Goal: Check status: Check status

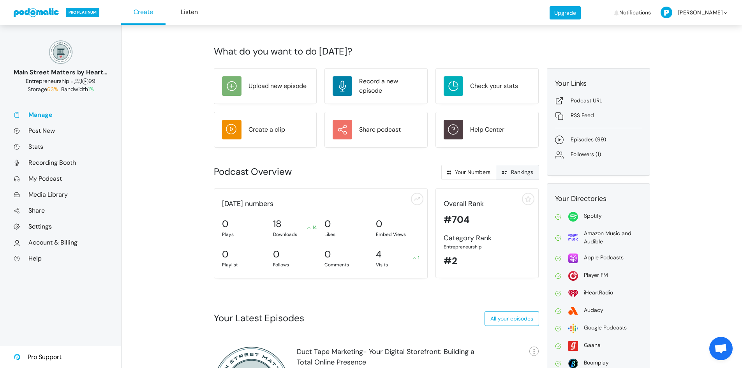
click at [520, 173] on link "Rankings" at bounding box center [517, 172] width 43 height 15
radio input "true"
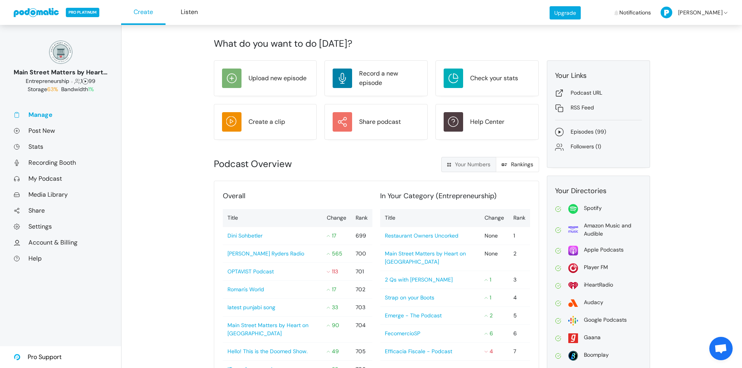
scroll to position [10, 0]
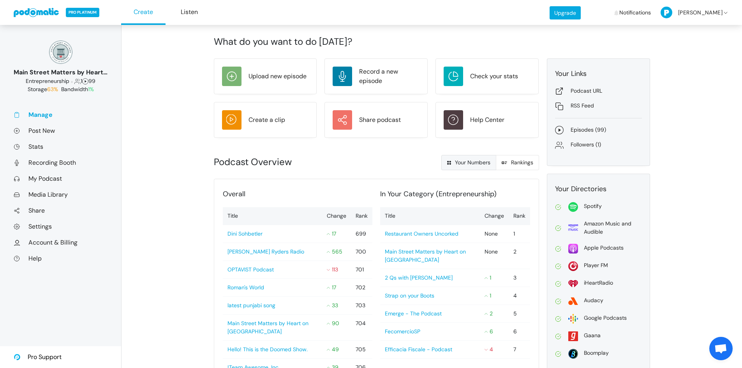
click at [472, 164] on link "Your Numbers" at bounding box center [468, 162] width 55 height 15
radio input "true"
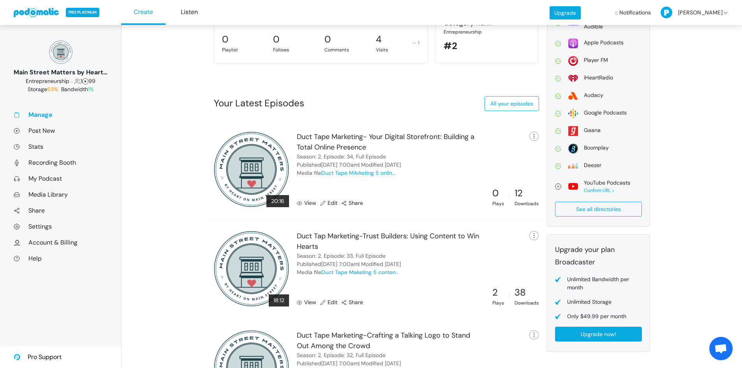
scroll to position [224, 0]
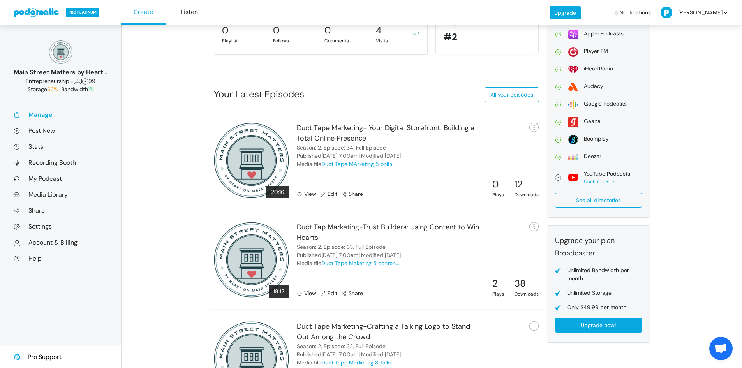
click at [311, 194] on link "View" at bounding box center [306, 194] width 19 height 8
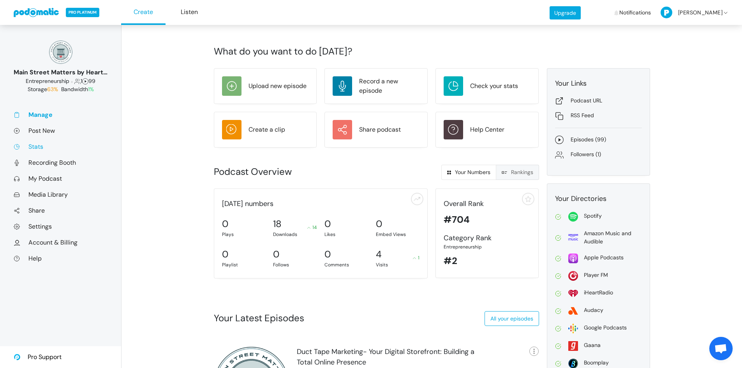
click at [39, 148] on link "Stats" at bounding box center [61, 147] width 94 height 8
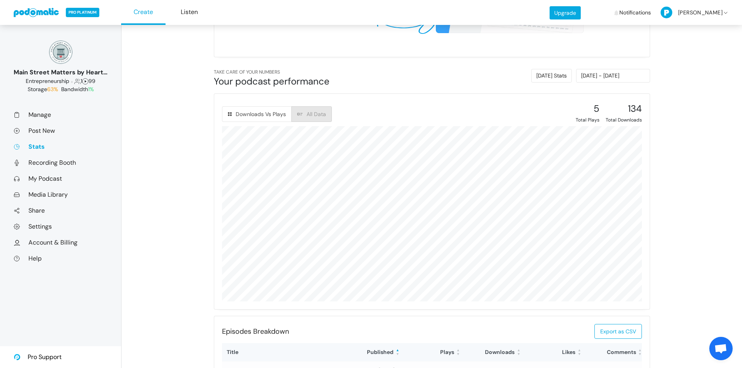
scroll to position [253, 0]
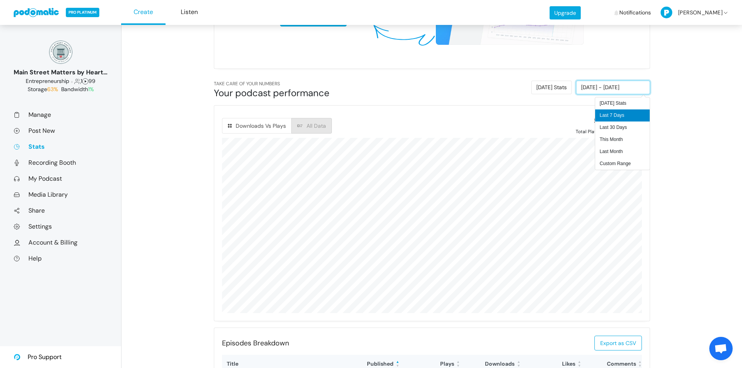
click at [603, 86] on input "[DATE] - [DATE]" at bounding box center [613, 88] width 74 height 14
drag, startPoint x: 629, startPoint y: 121, endPoint x: 644, endPoint y: 117, distance: 15.2
click at [644, 117] on div "Downloads Vs Plays All Data 5 Total Plays 134 Total Downloads Export as CSV Dat…" at bounding box center [432, 213] width 436 height 215
click at [632, 122] on div "134" at bounding box center [624, 120] width 36 height 14
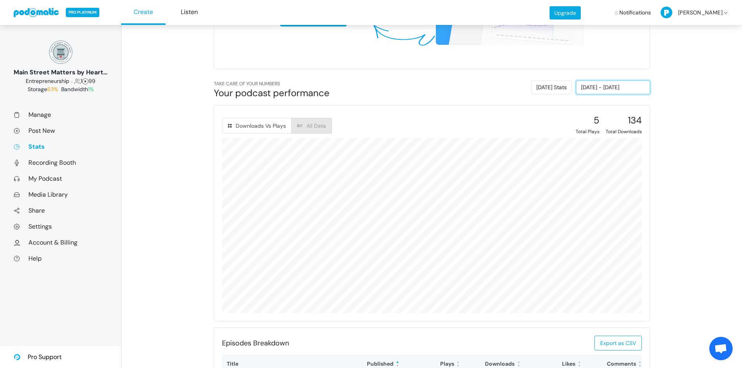
click at [602, 88] on input "[DATE] - [DATE]" at bounding box center [613, 88] width 74 height 14
click at [621, 162] on li "Custom Range" at bounding box center [622, 164] width 55 height 12
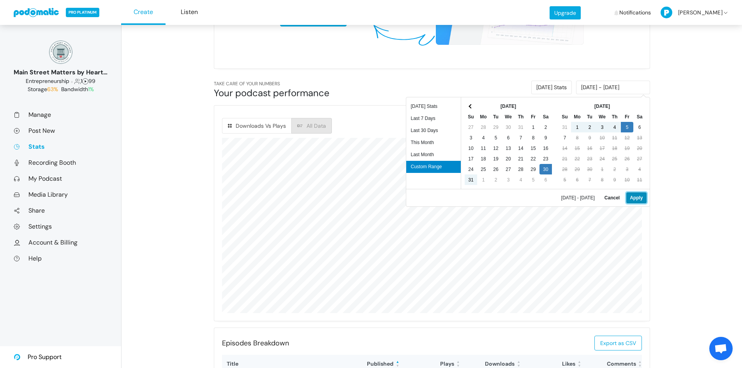
click at [640, 198] on button "Apply" at bounding box center [636, 197] width 20 height 11
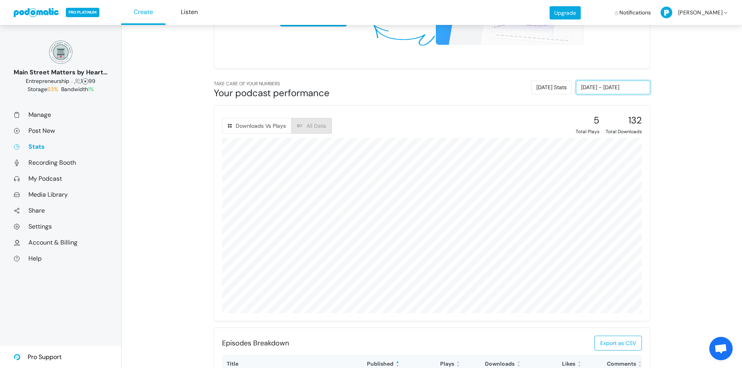
click at [619, 87] on input "[DATE] - [DATE]" at bounding box center [613, 88] width 74 height 14
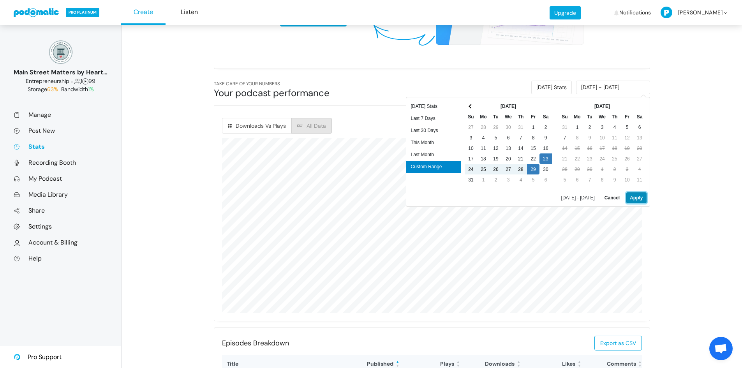
click at [641, 199] on button "Apply" at bounding box center [636, 197] width 20 height 11
type input "[DATE] - [DATE]"
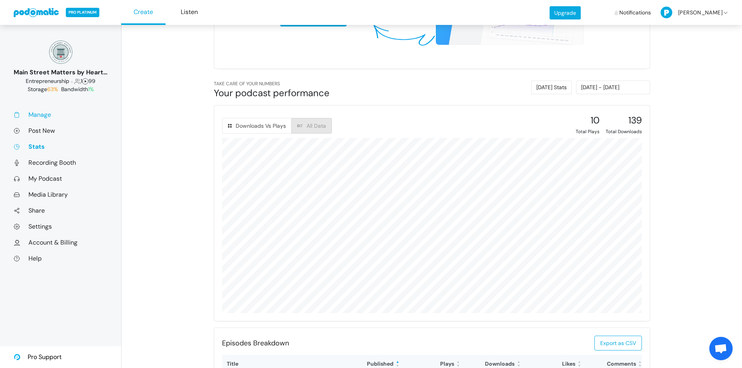
click at [44, 113] on link "Manage" at bounding box center [61, 115] width 94 height 8
